Goal: Information Seeking & Learning: Learn about a topic

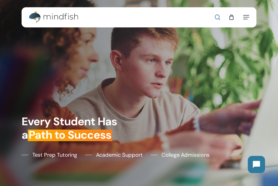
click at [219, 19] on span "Main Menu" at bounding box center [217, 17] width 5 height 5
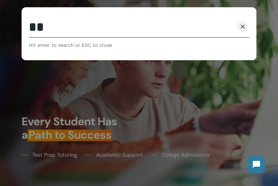
type input "*"
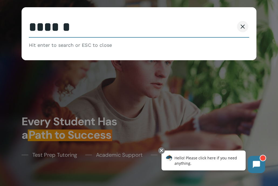
click at [240, 27] on span at bounding box center [242, 26] width 5 height 5
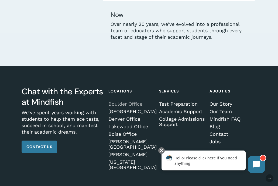
scroll to position [1415, 0]
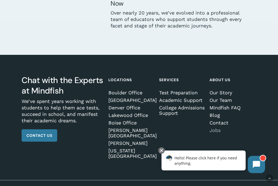
click at [218, 128] on link "Jobs" at bounding box center [232, 130] width 46 height 5
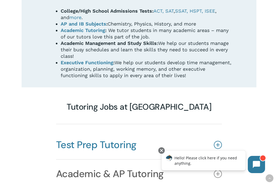
scroll to position [341, 0]
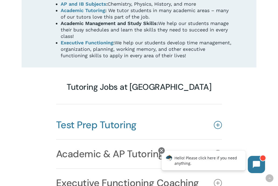
click at [159, 114] on link "Test Prep Tutoring" at bounding box center [139, 125] width 166 height 29
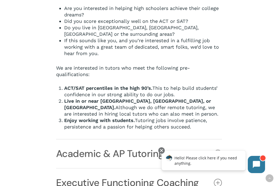
scroll to position [476, 0]
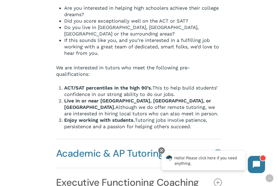
click at [133, 140] on link "Academic & AP Tutoring" at bounding box center [139, 154] width 166 height 29
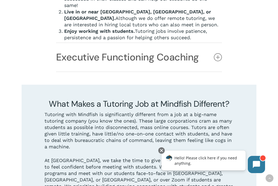
scroll to position [612, 0]
